Goal: Task Accomplishment & Management: Complete application form

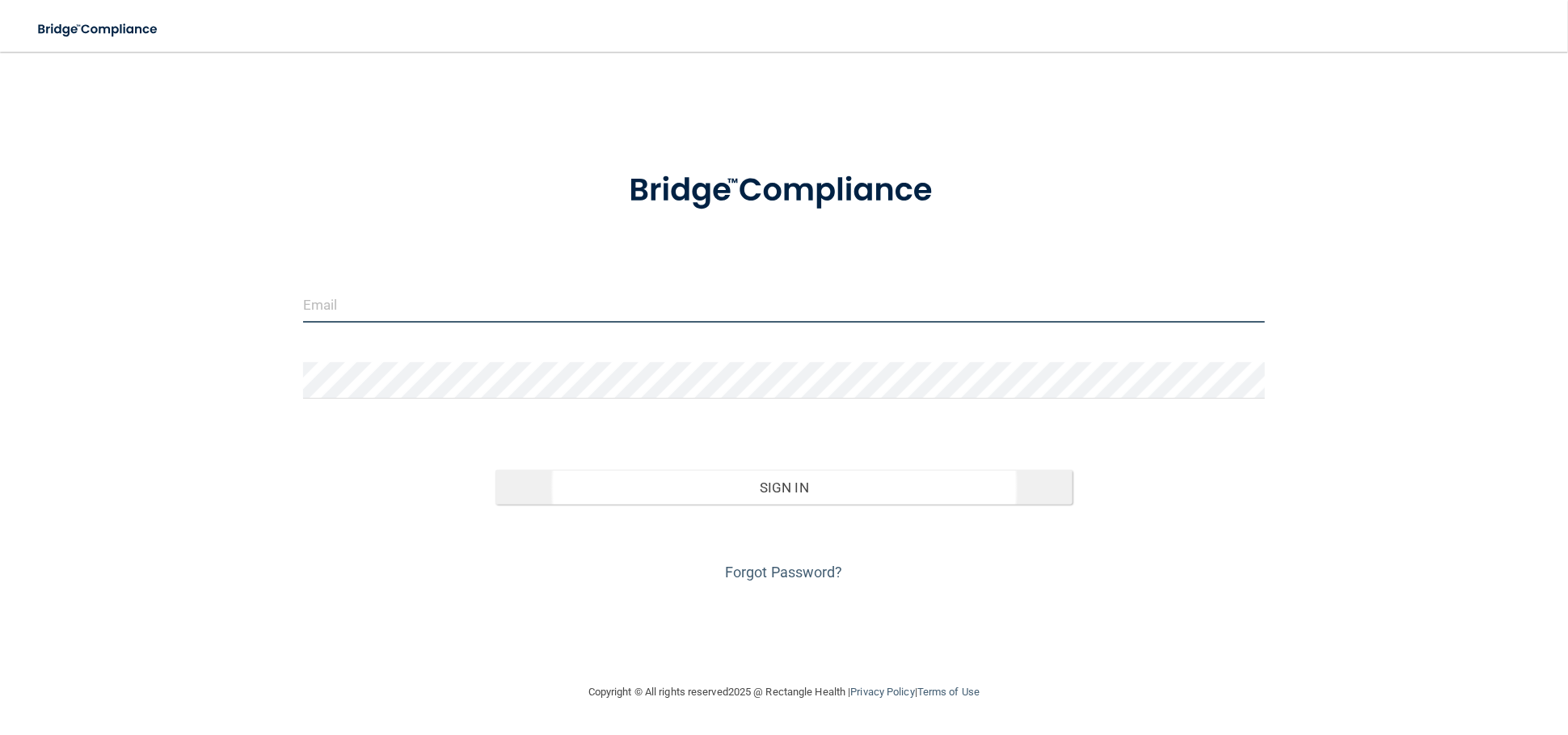
type input "[PERSON_NAME][EMAIL_ADDRESS][PERSON_NAME][DOMAIN_NAME]"
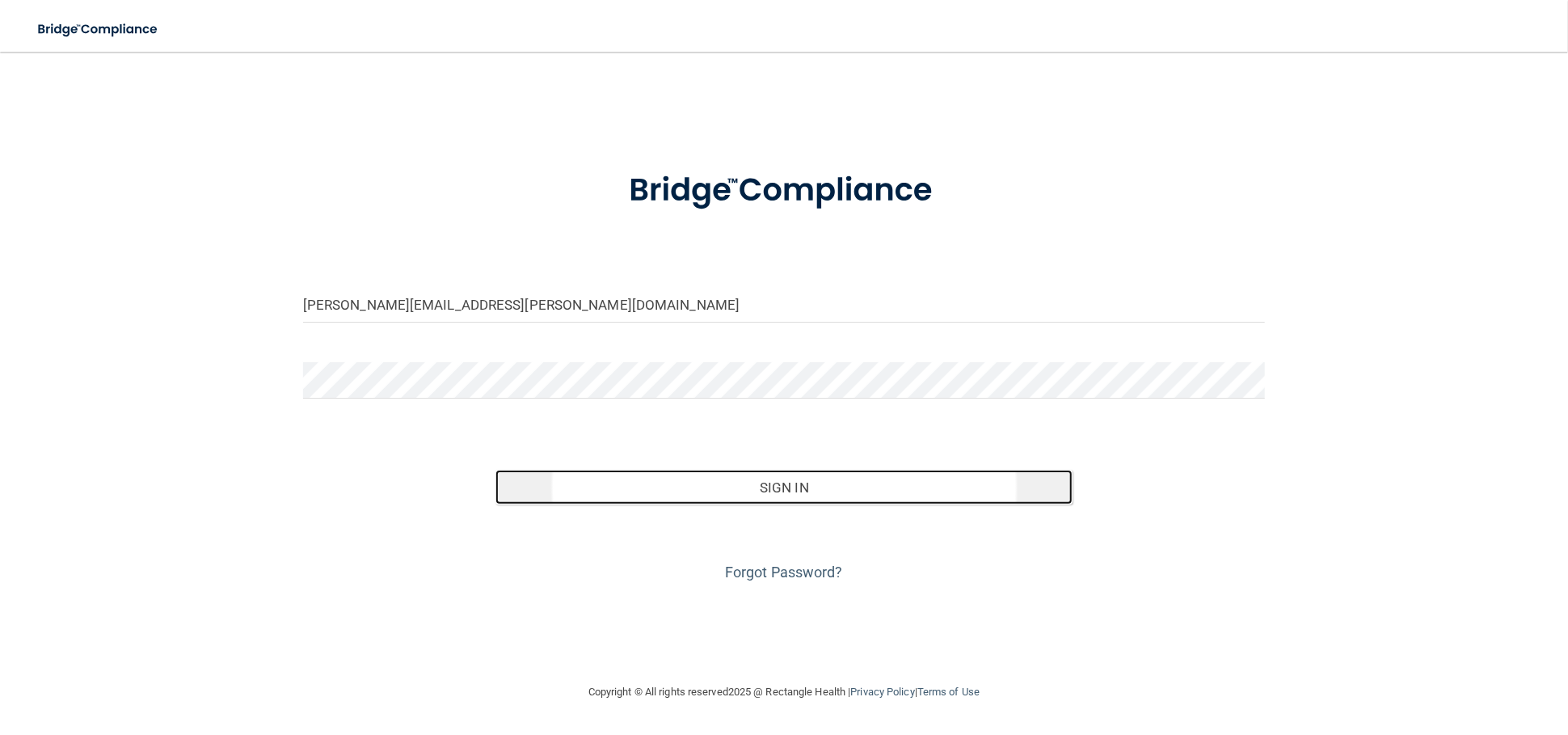
click at [744, 493] on button "Sign In" at bounding box center [784, 487] width 577 height 36
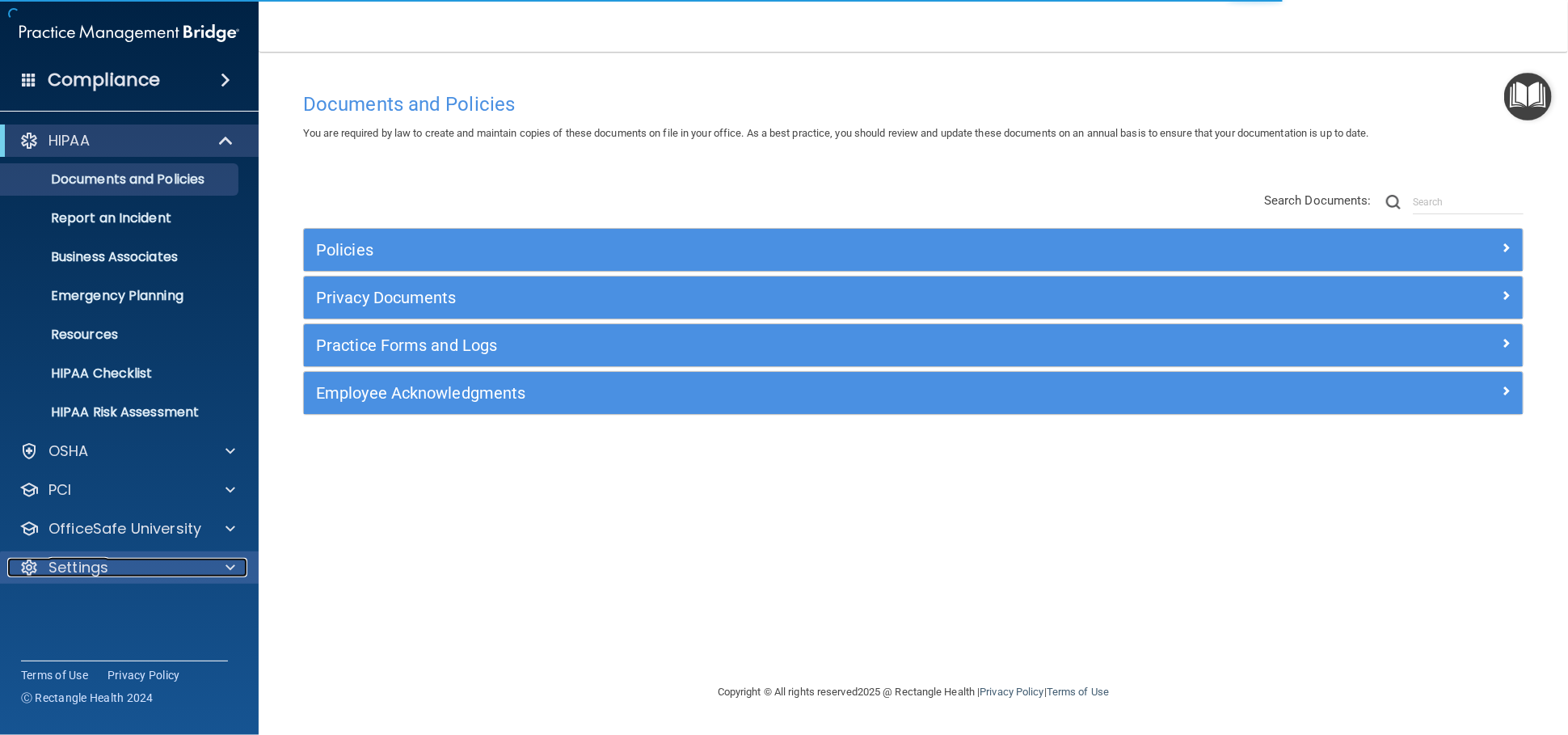
click at [97, 566] on p "Settings" at bounding box center [78, 567] width 60 height 20
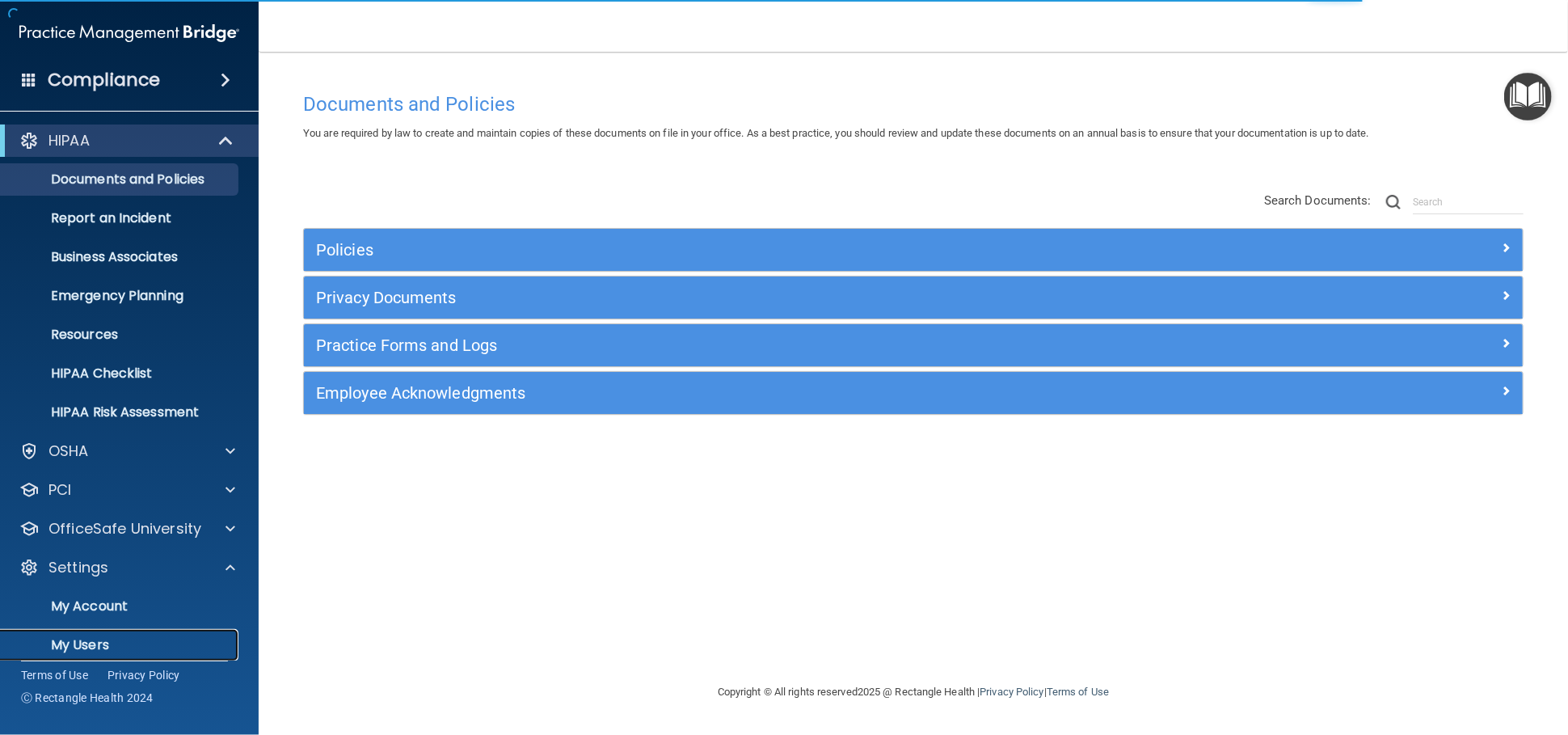
click at [101, 640] on p "My Users" at bounding box center [120, 645] width 221 height 16
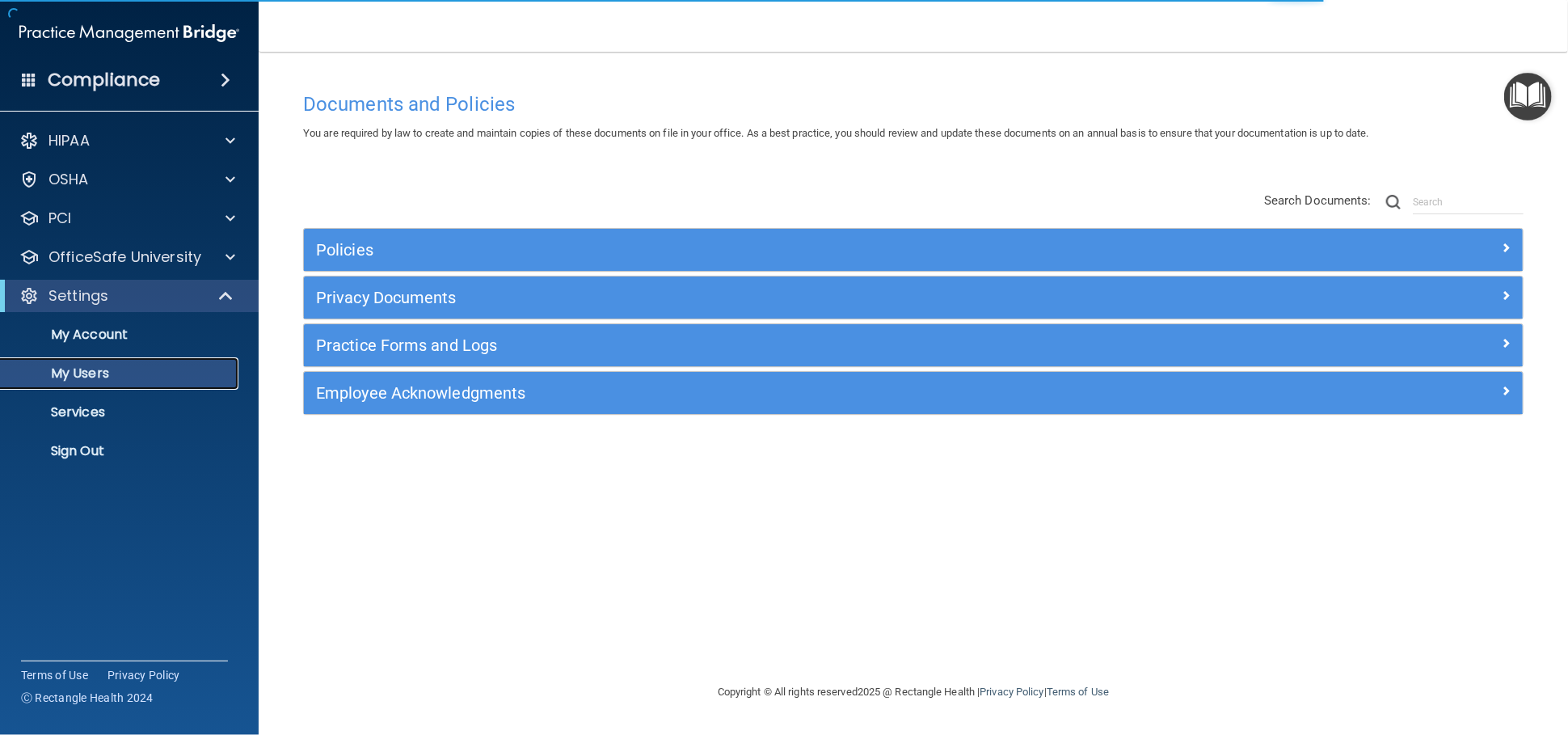
select select "20"
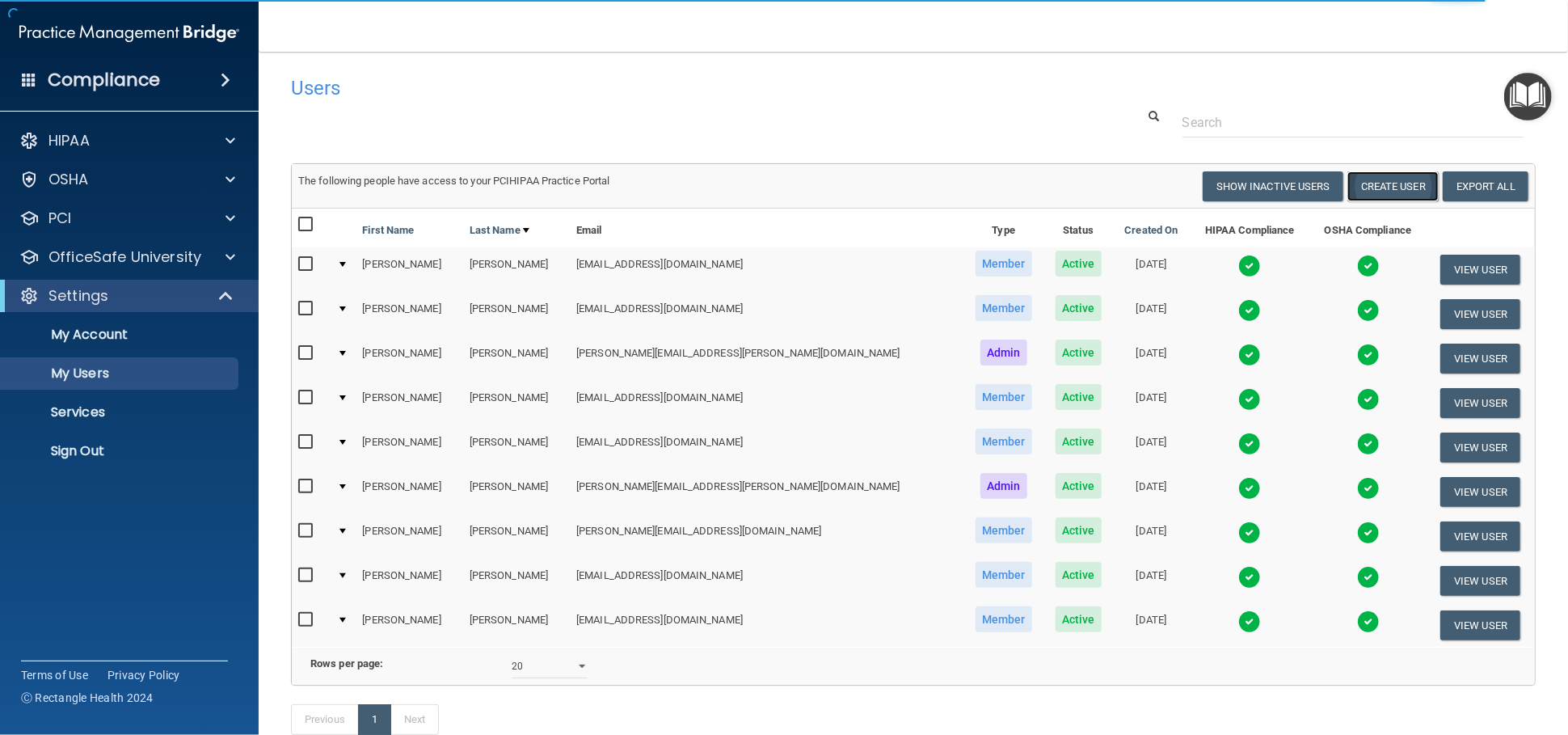
click at [1388, 192] on button "Create User" at bounding box center [1393, 186] width 91 height 30
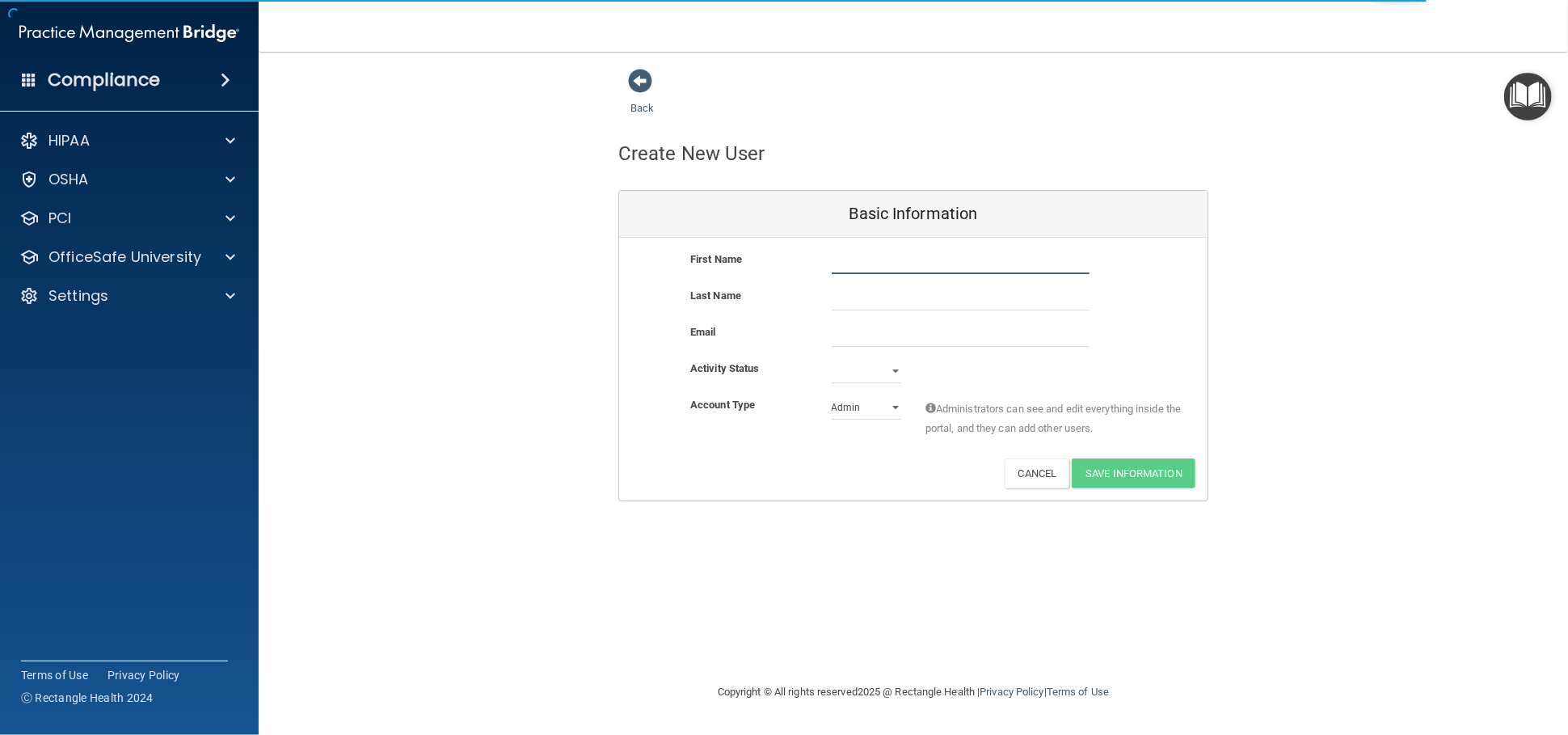
click at [926, 261] on input "text" at bounding box center [960, 261] width 258 height 24
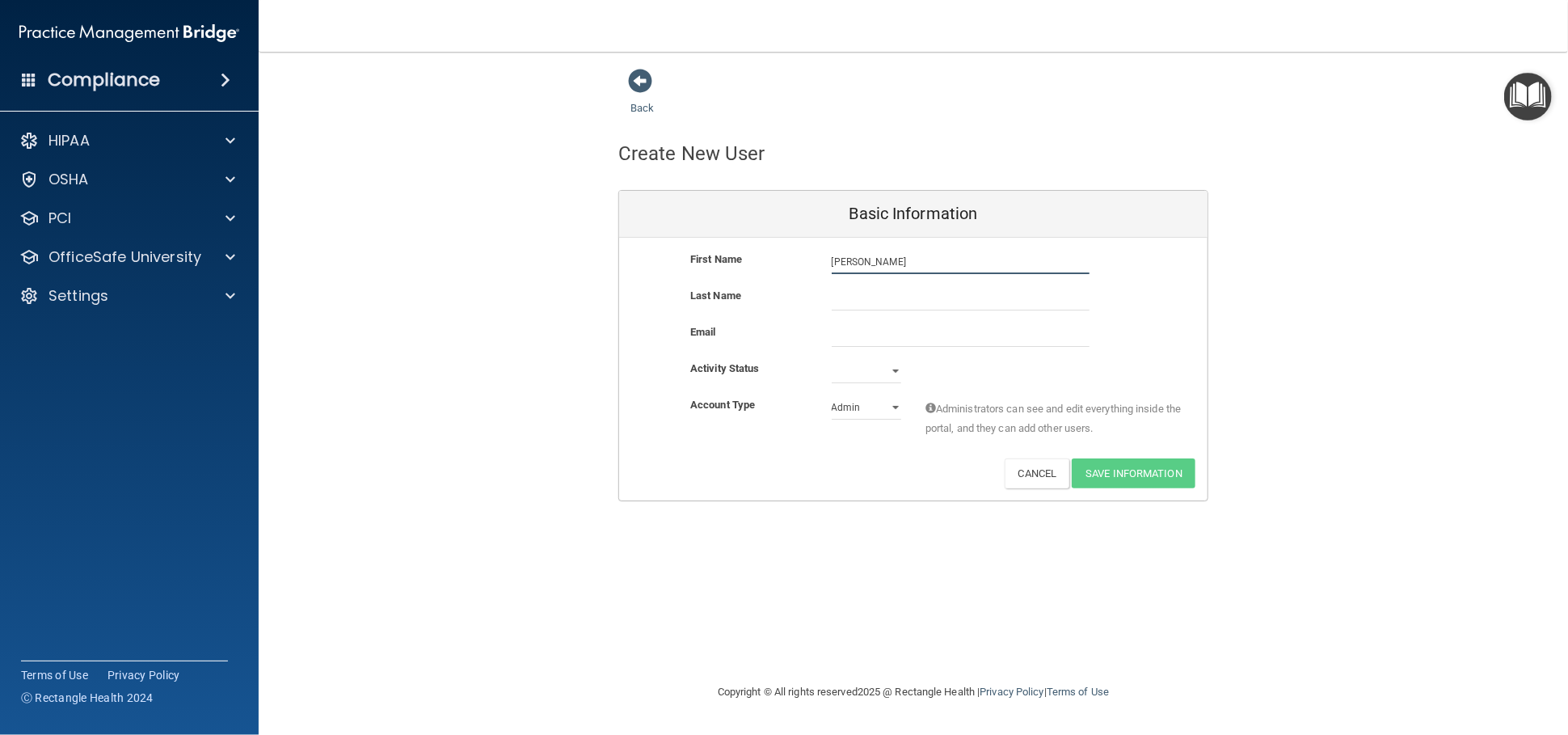
type input "[PERSON_NAME]"
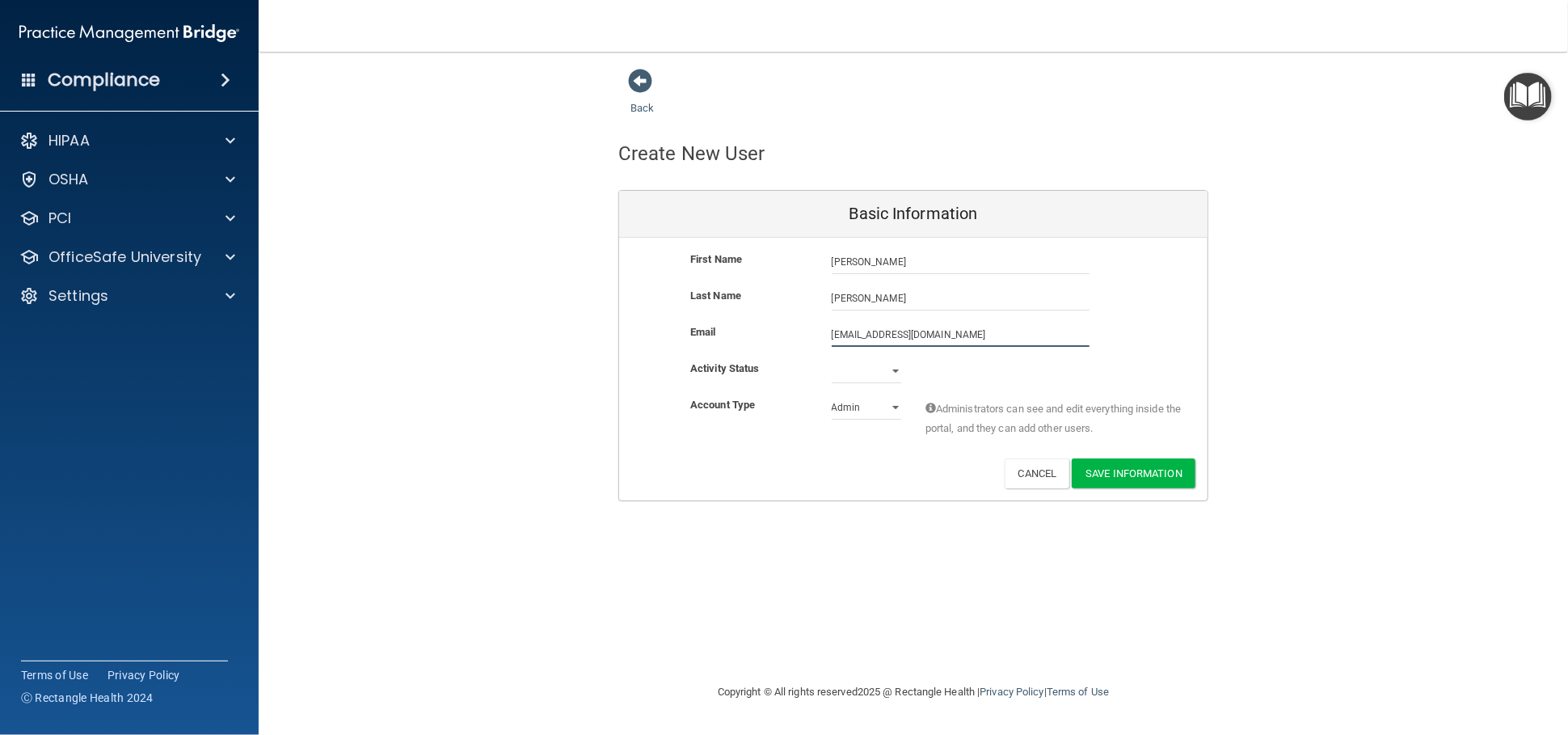
type input "[EMAIL_ADDRESS][DOMAIN_NAME]"
click at [896, 382] on select "Active Inactive" at bounding box center [866, 370] width 70 height 24
select select "active"
click at [831, 359] on select "Active Inactive" at bounding box center [866, 370] width 70 height 24
click at [896, 409] on select "Admin Member" at bounding box center [866, 407] width 70 height 24
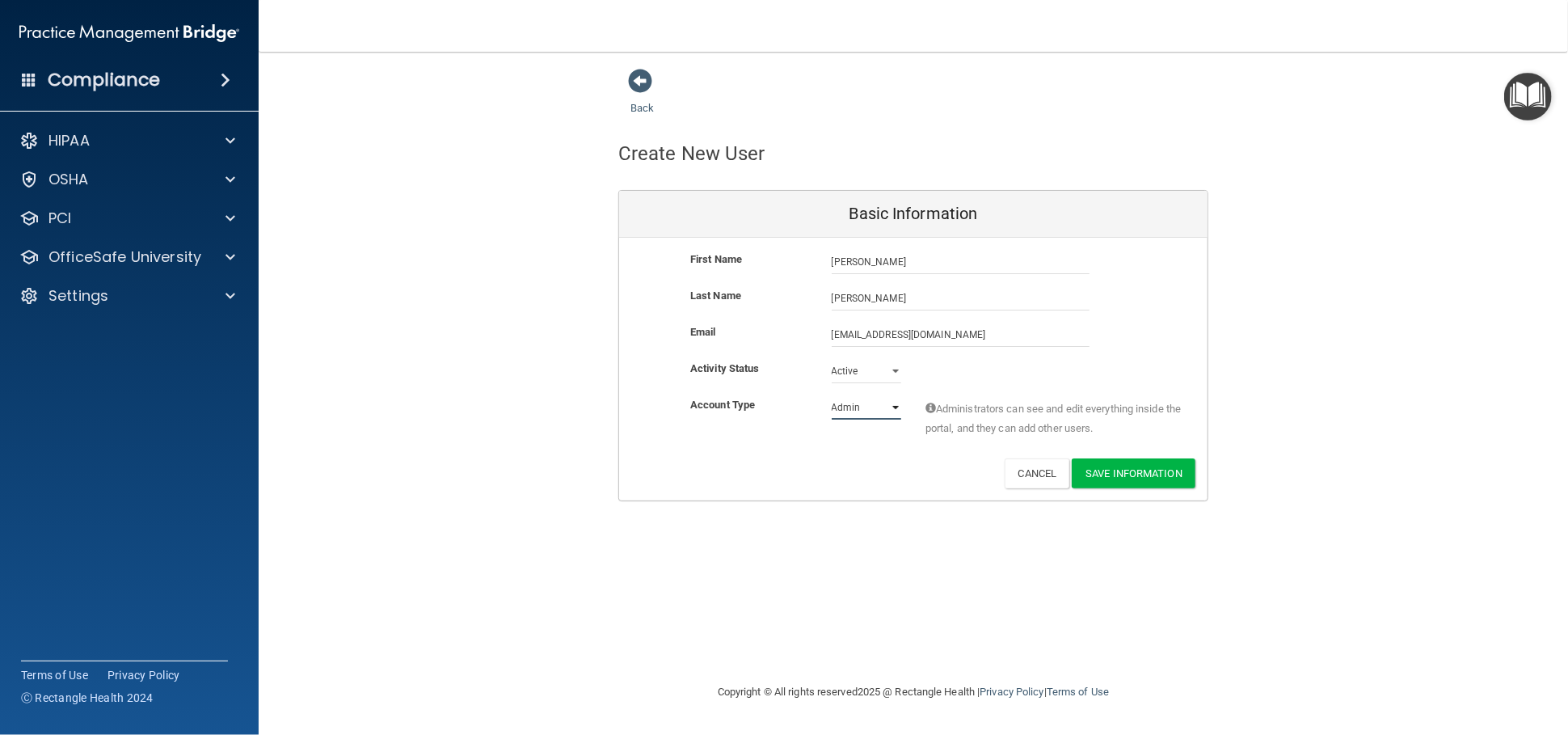
select select "practice_member"
click at [831, 395] on select "Admin Member" at bounding box center [866, 407] width 70 height 24
click at [1118, 472] on button "Save Information" at bounding box center [1133, 473] width 123 height 30
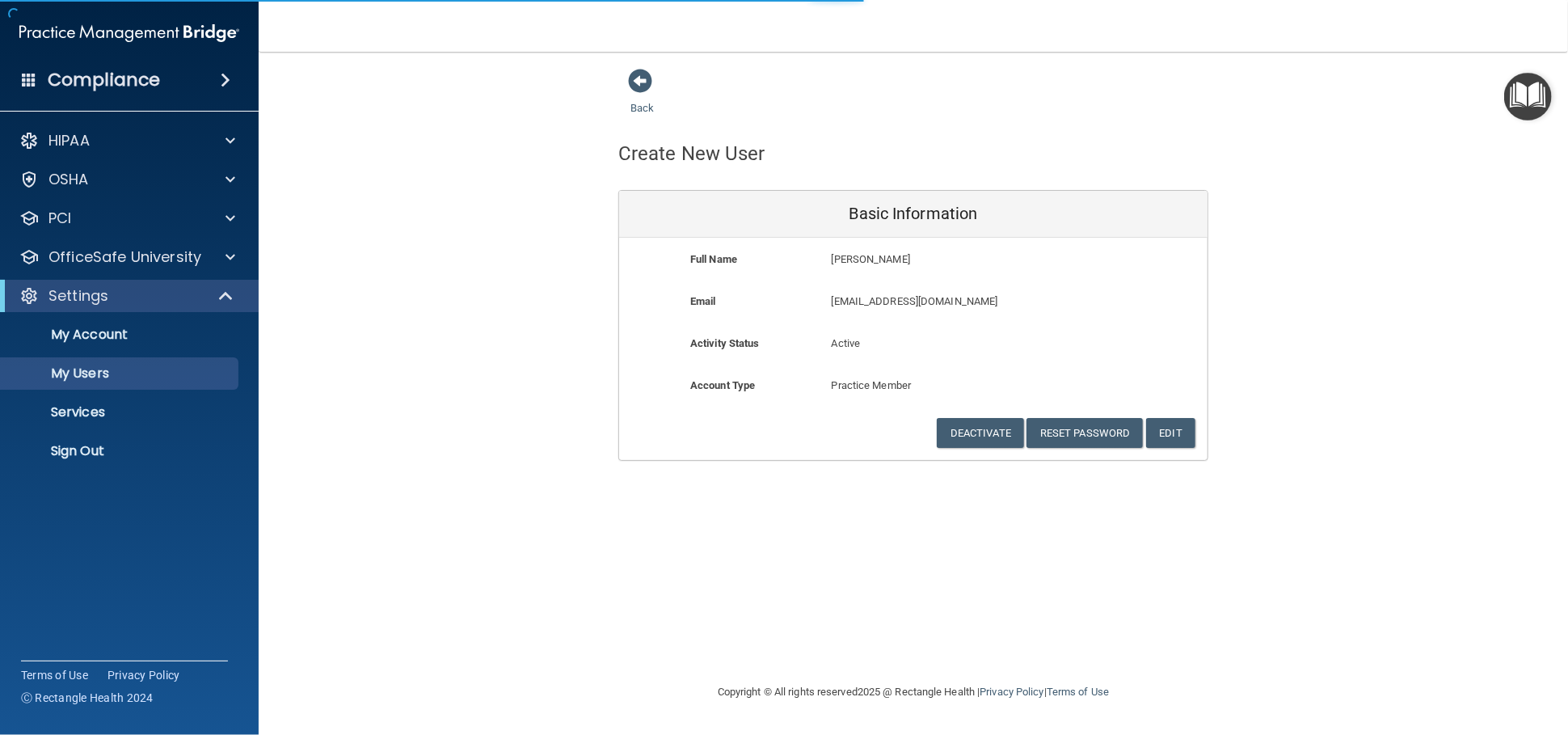
select select "20"
